Goal: Task Accomplishment & Management: Manage account settings

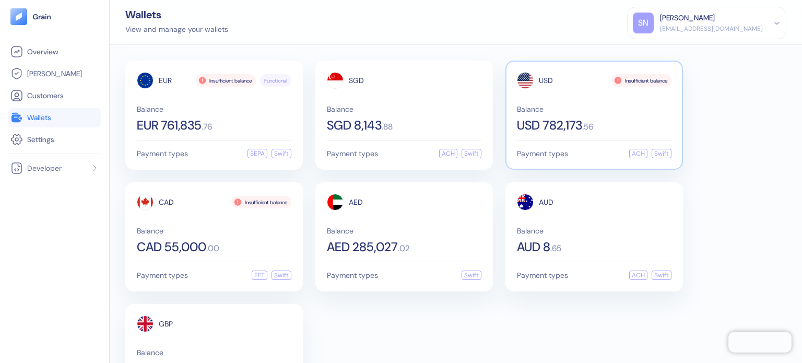
click at [579, 100] on div "USD Insufficient balance Balance USD 782,173 . 56" at bounding box center [594, 102] width 155 height 60
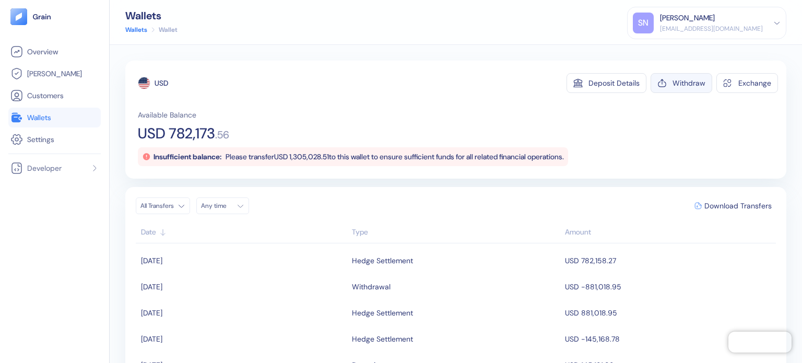
click at [669, 92] on button "Withdraw" at bounding box center [682, 83] width 62 height 20
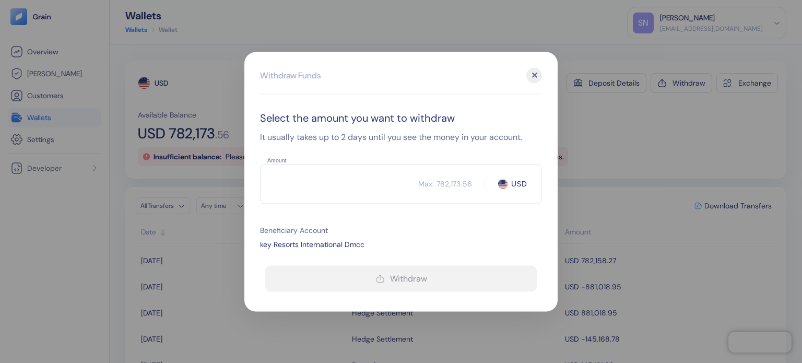
click at [342, 194] on input "Amount" at bounding box center [339, 184] width 158 height 26
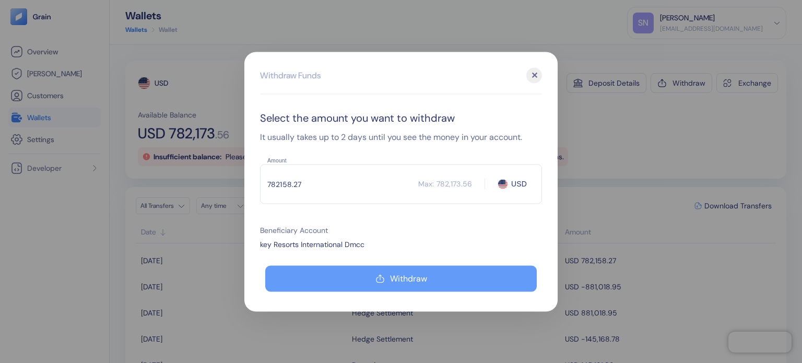
type input "782158.27"
click at [373, 276] on button "Withdraw" at bounding box center [400, 278] width 271 height 26
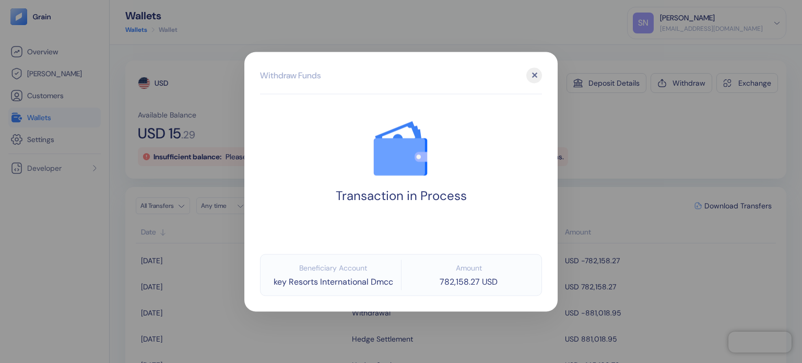
click at [622, 146] on div at bounding box center [401, 181] width 802 height 363
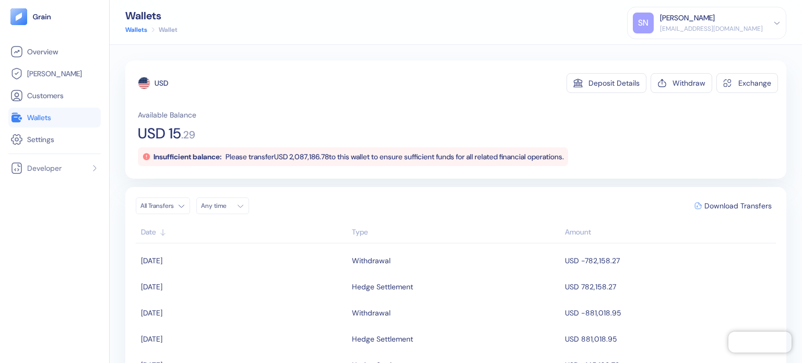
click at [63, 116] on link "Wallets" at bounding box center [54, 117] width 88 height 13
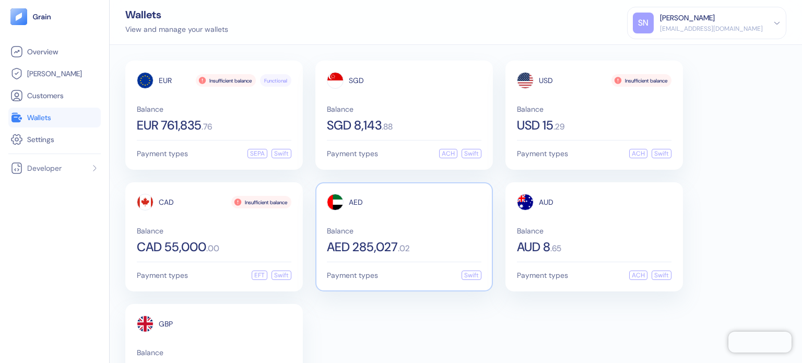
click at [411, 197] on div "AED" at bounding box center [404, 202] width 155 height 17
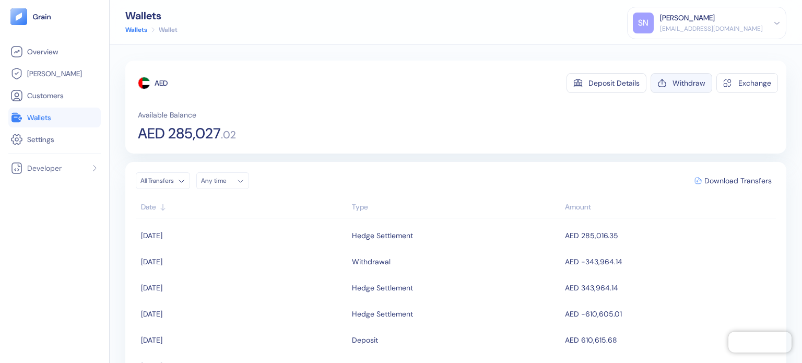
click at [696, 79] on div "Withdraw" at bounding box center [688, 82] width 33 height 7
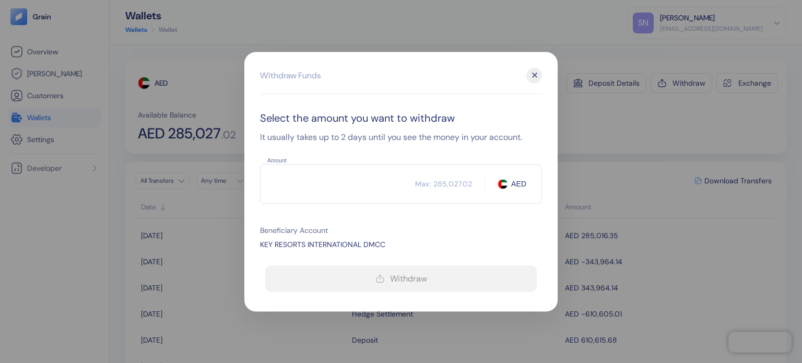
click at [347, 180] on input "Amount" at bounding box center [337, 184] width 155 height 26
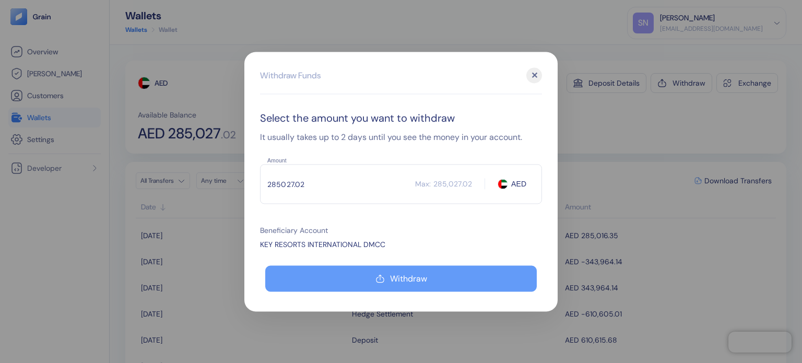
type input "285027.02"
click at [427, 270] on button "Withdraw" at bounding box center [400, 278] width 271 height 26
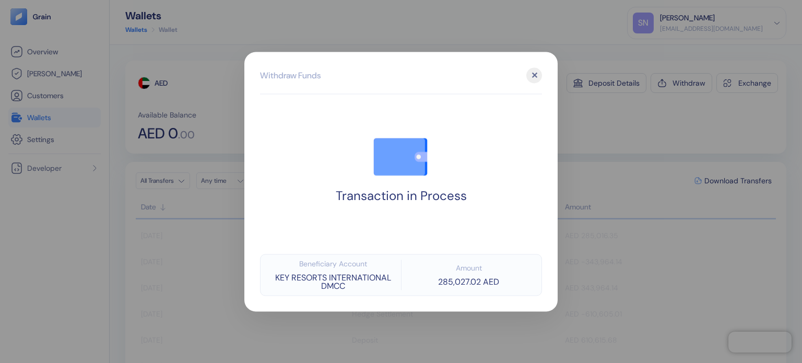
click at [595, 158] on div at bounding box center [401, 181] width 802 height 363
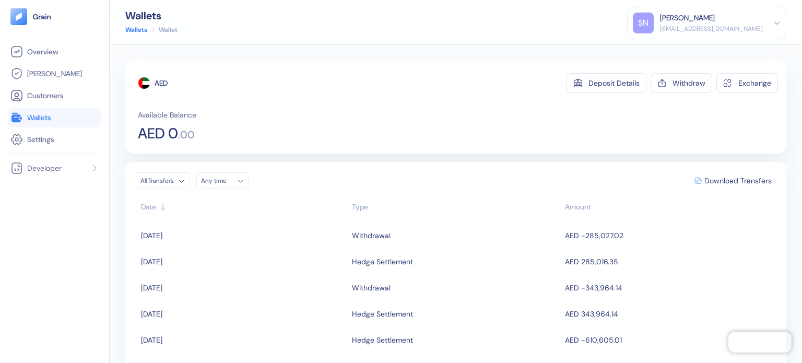
click at [86, 120] on link "Wallets" at bounding box center [54, 117] width 88 height 13
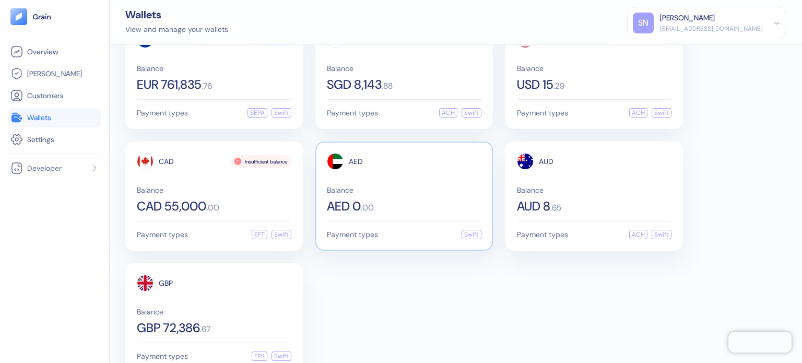
scroll to position [63, 0]
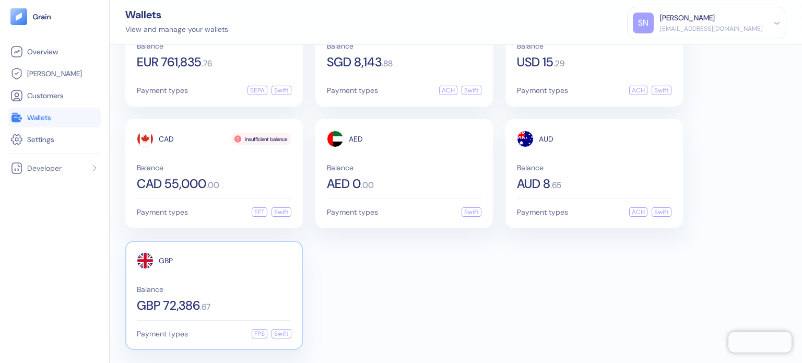
click at [229, 263] on div "GBP" at bounding box center [214, 260] width 155 height 17
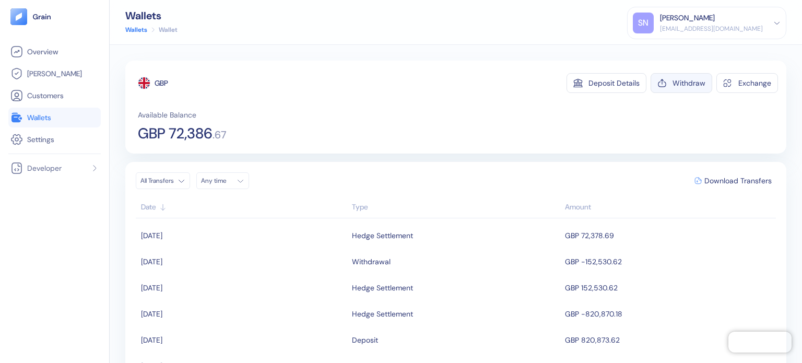
click at [691, 81] on div "Withdraw" at bounding box center [688, 82] width 33 height 7
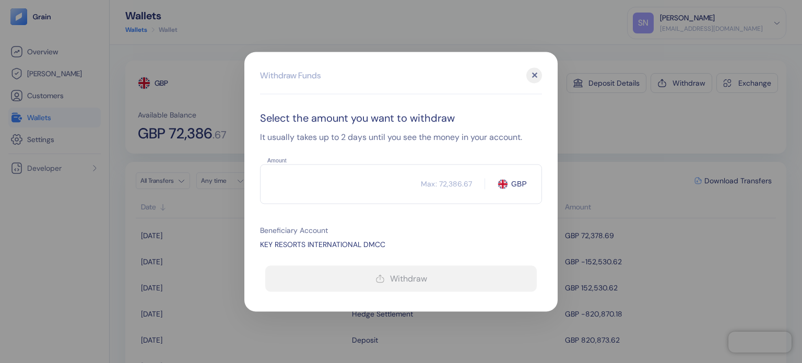
click at [332, 181] on input "Amount" at bounding box center [340, 184] width 161 height 26
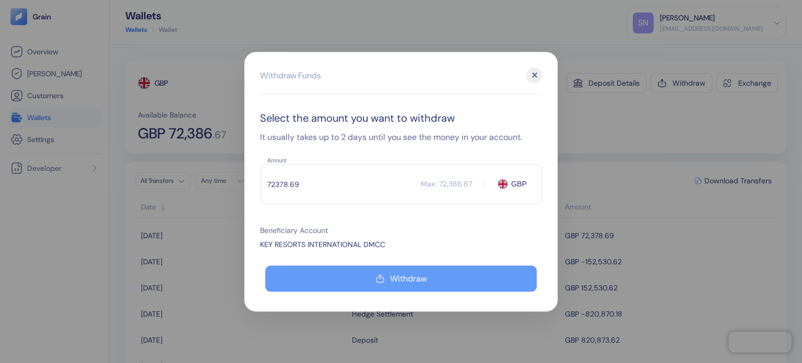
type input "72378.69"
click at [363, 277] on button "Withdraw" at bounding box center [400, 278] width 271 height 26
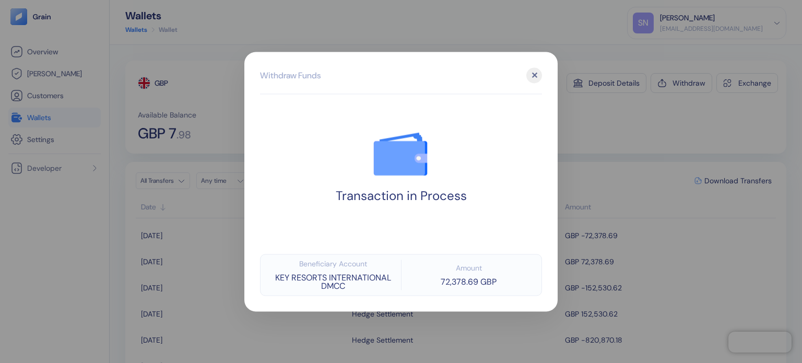
click at [599, 114] on div at bounding box center [401, 181] width 802 height 363
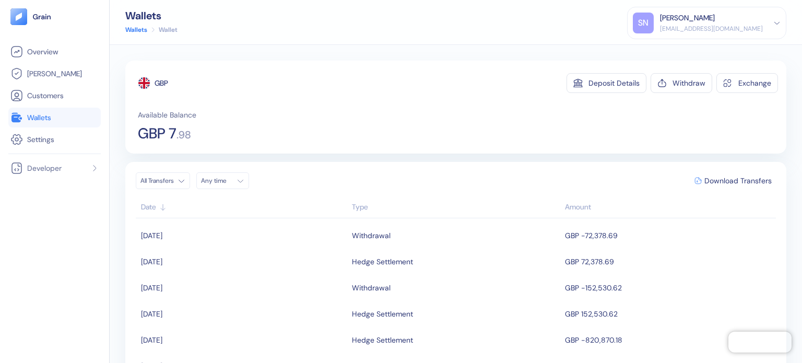
click at [74, 120] on link "Wallets" at bounding box center [54, 117] width 88 height 13
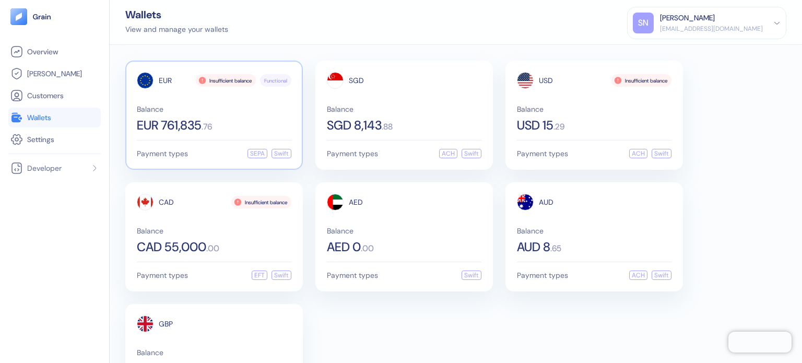
click at [243, 104] on div "EUR Insufficient balance Functional Balance EUR 761,835 . 76" at bounding box center [214, 102] width 155 height 60
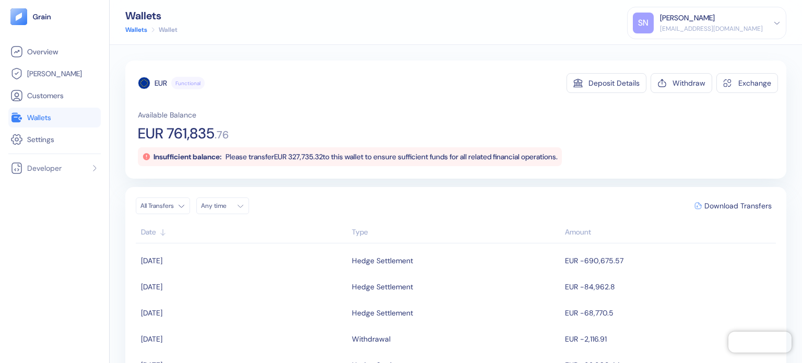
click at [708, 49] on div "EUR Functional Deposit Details Withdraw Exchange Available Balance EUR 761,835 …" at bounding box center [456, 204] width 692 height 318
click at [666, 77] on button "Withdraw" at bounding box center [682, 83] width 62 height 20
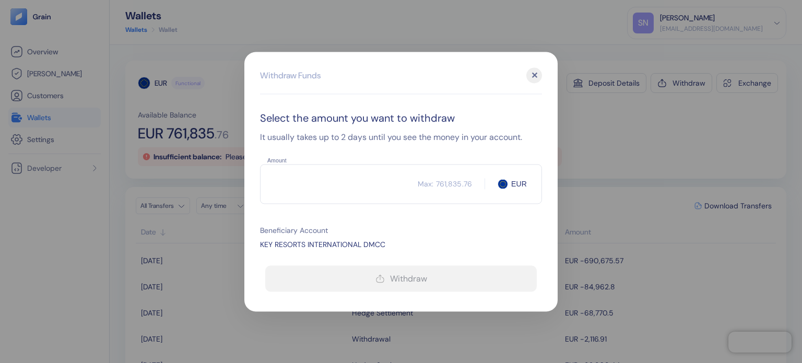
click at [298, 183] on input "Amount" at bounding box center [339, 184] width 158 height 26
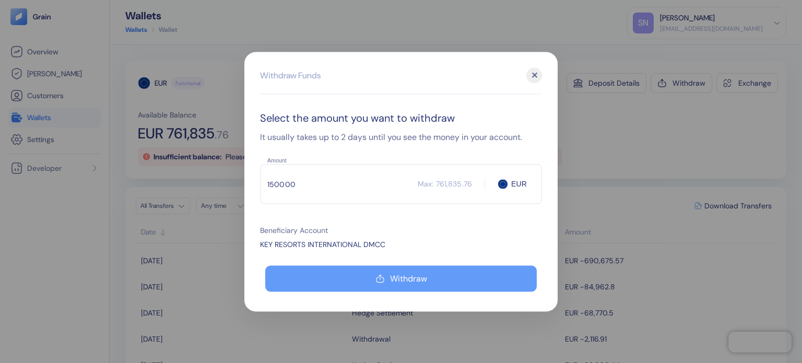
type input "150000"
click at [323, 276] on button "Withdraw" at bounding box center [400, 278] width 271 height 26
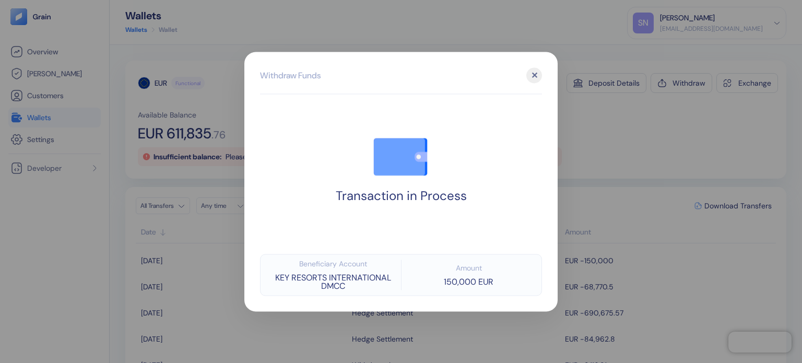
click at [231, 97] on div at bounding box center [401, 181] width 802 height 363
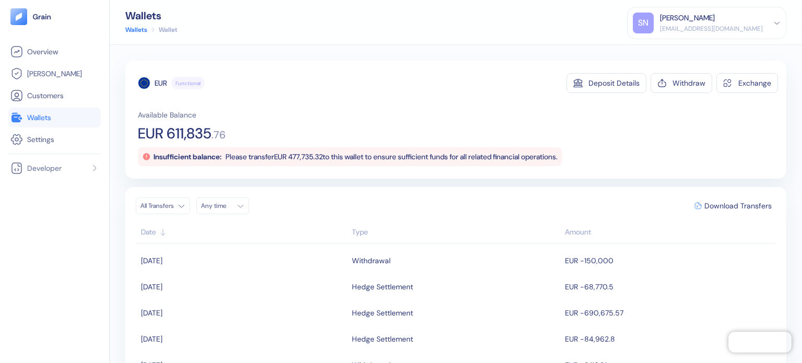
click at [40, 120] on span "Wallets" at bounding box center [39, 117] width 24 height 10
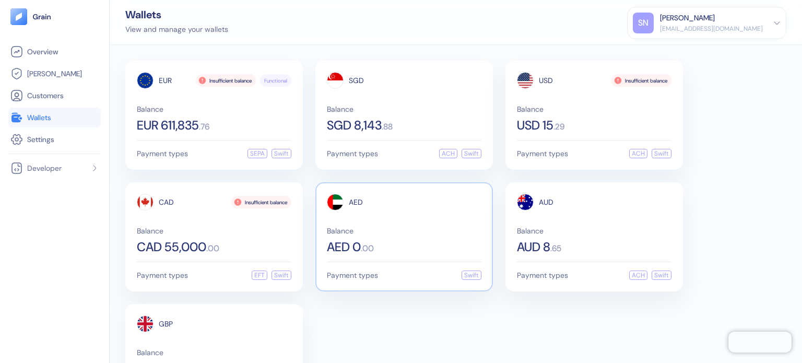
click at [386, 239] on div "Balance AED 0 . 00" at bounding box center [404, 240] width 155 height 26
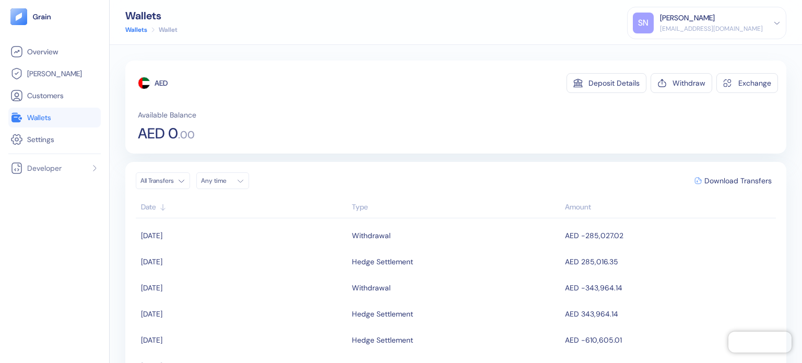
click at [77, 115] on link "Wallets" at bounding box center [54, 117] width 88 height 13
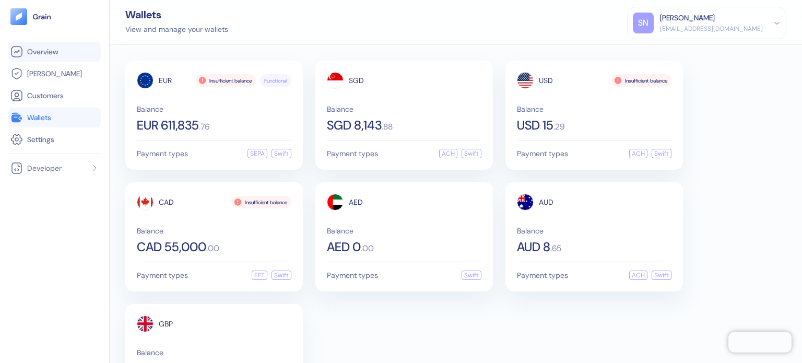
click at [29, 52] on span "Overview" at bounding box center [42, 51] width 31 height 10
